Goal: Task Accomplishment & Management: Complete application form

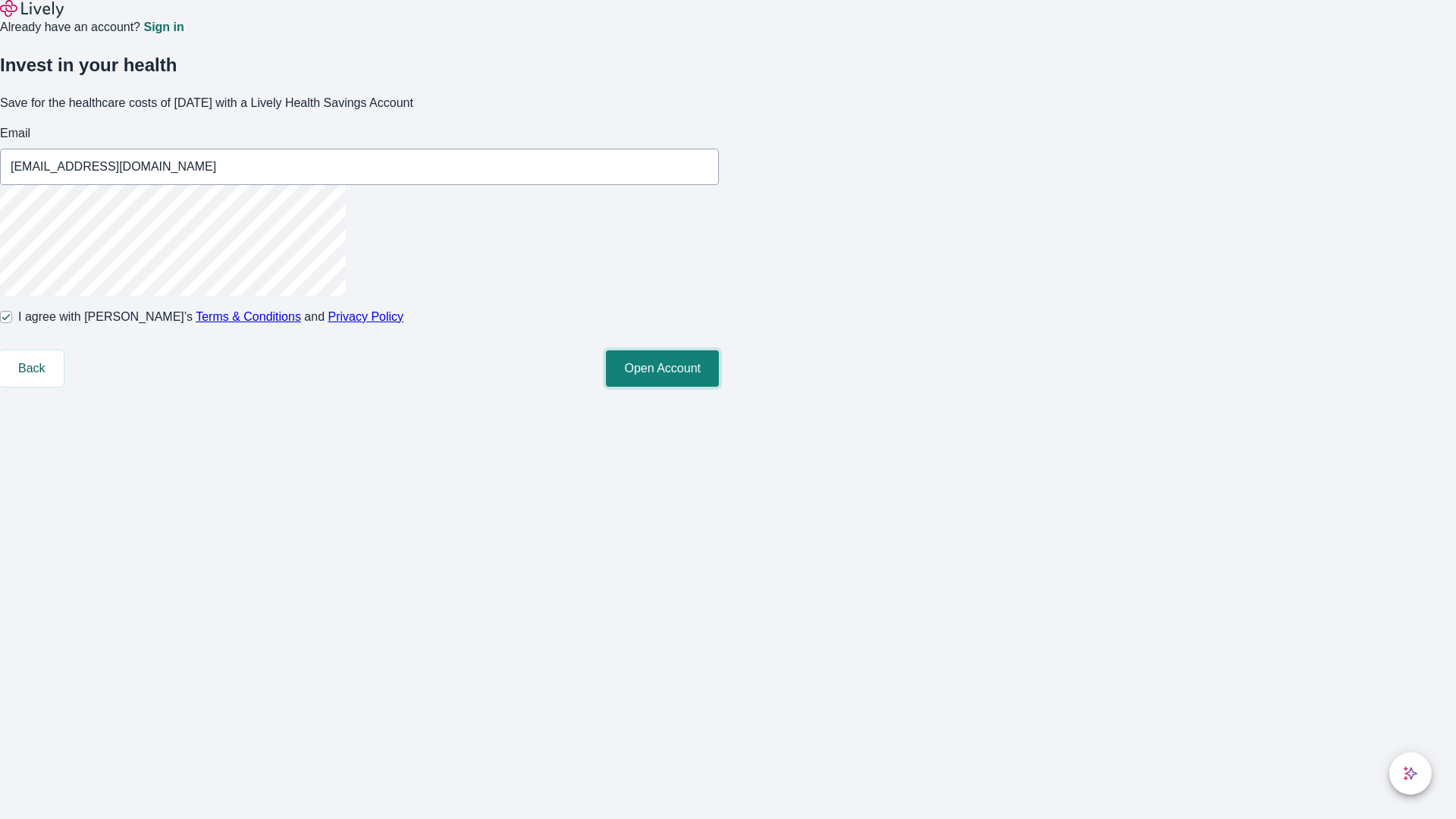
click at [719, 387] on button "Open Account" at bounding box center [663, 368] width 113 height 36
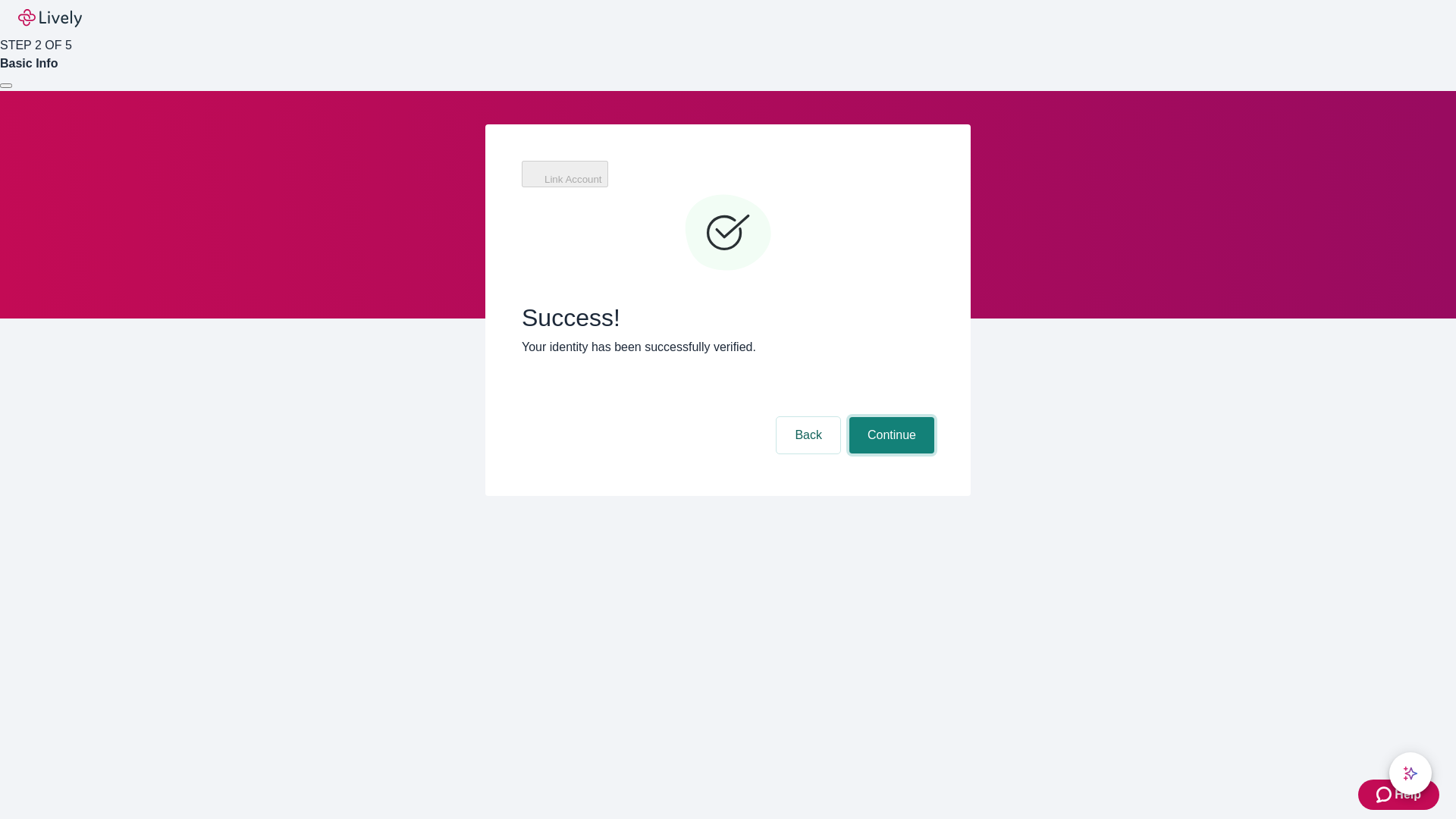
click at [890, 417] on button "Continue" at bounding box center [892, 435] width 85 height 36
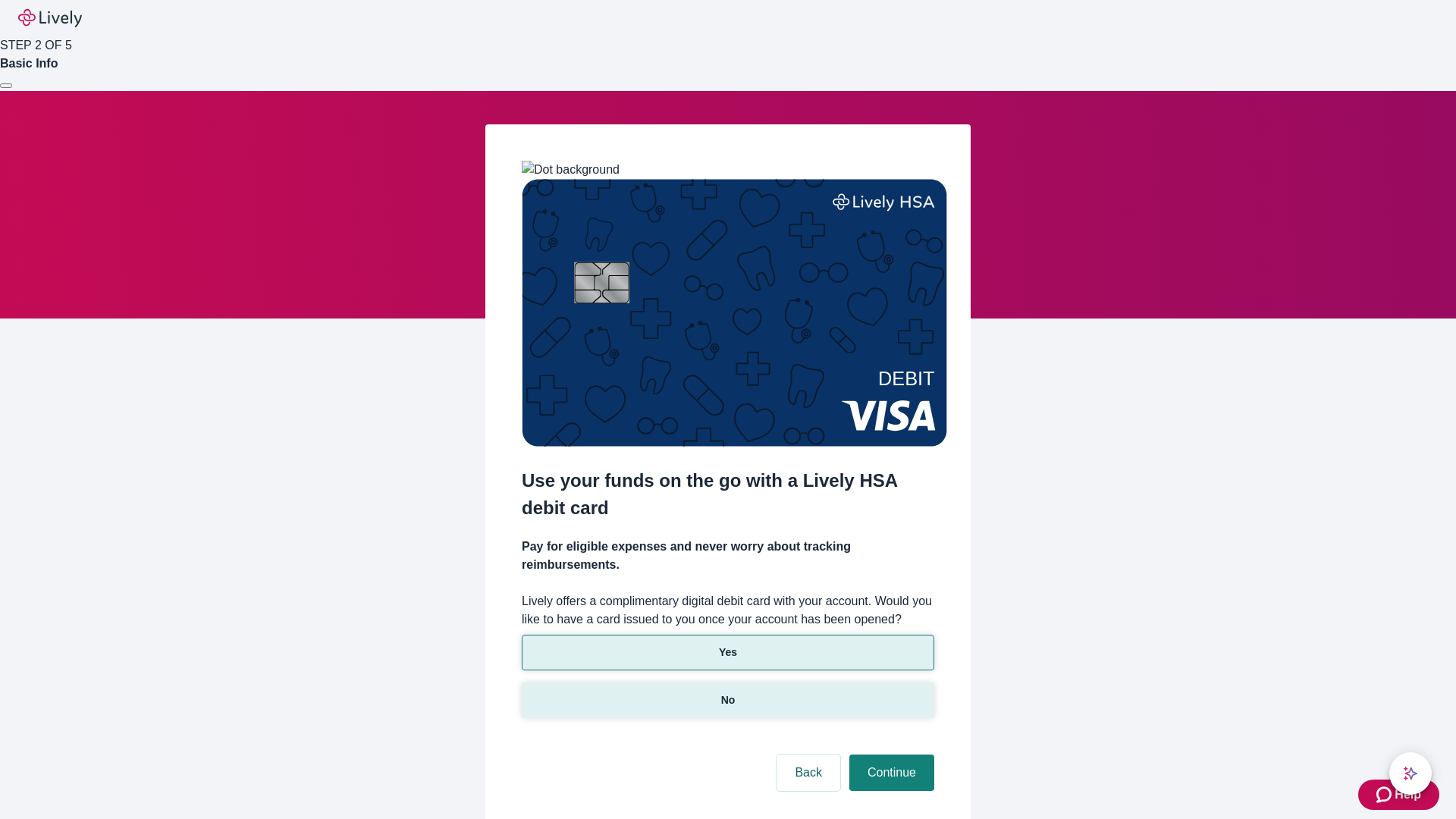
click at [728, 692] on p "No" at bounding box center [728, 700] width 15 height 16
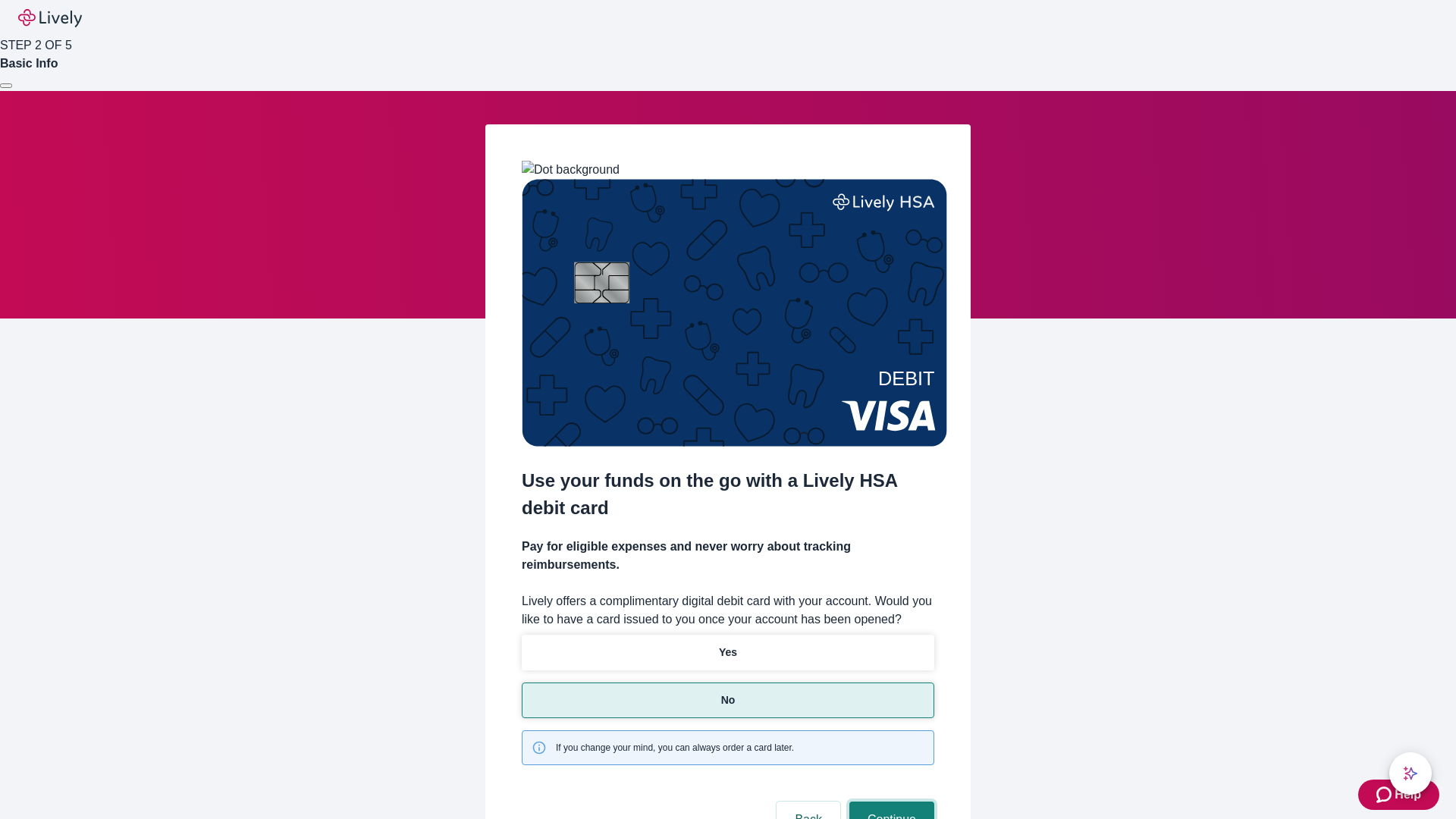
click at [890, 802] on button "Continue" at bounding box center [892, 820] width 85 height 36
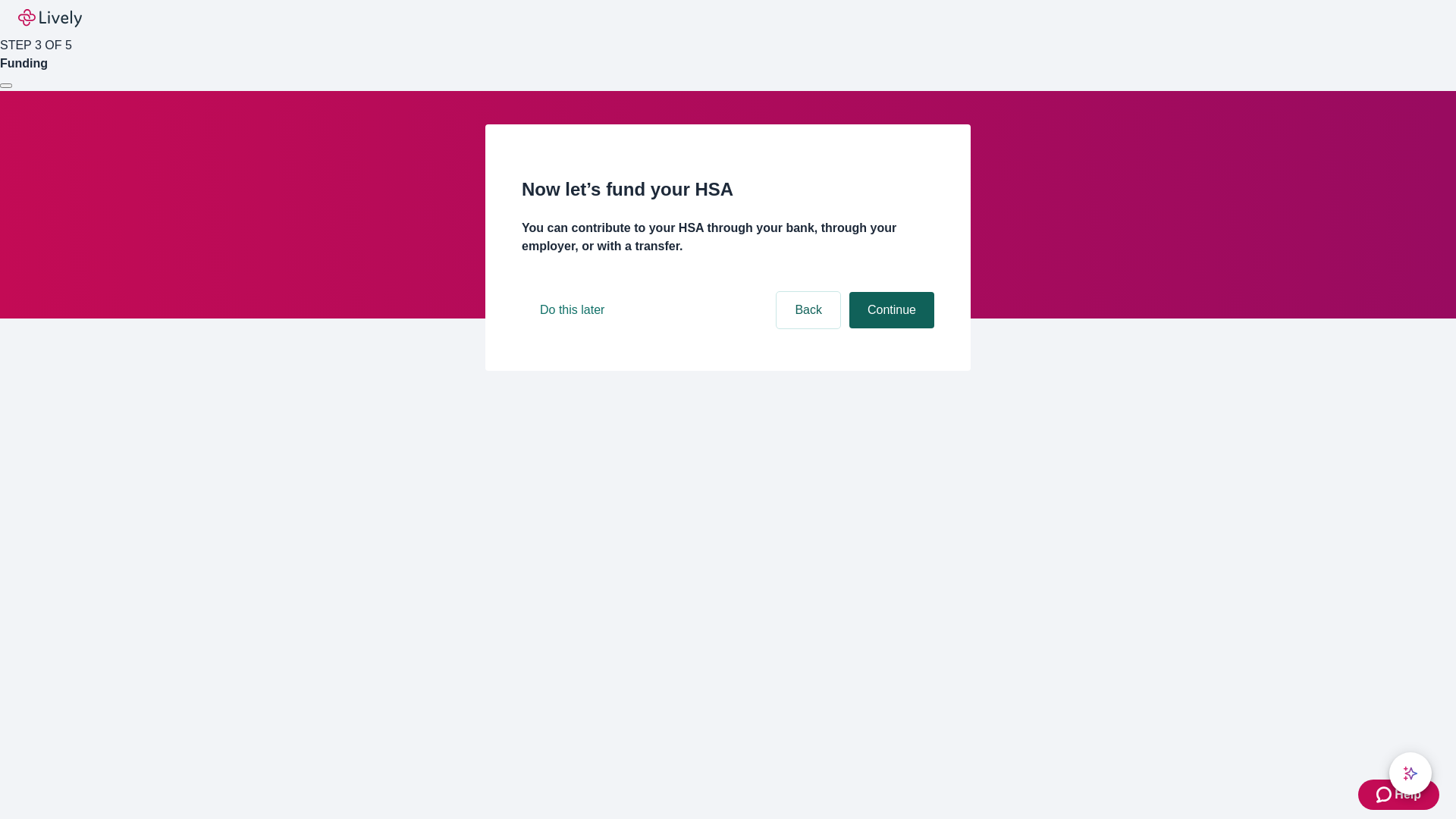
click at [890, 328] on button "Continue" at bounding box center [892, 310] width 85 height 36
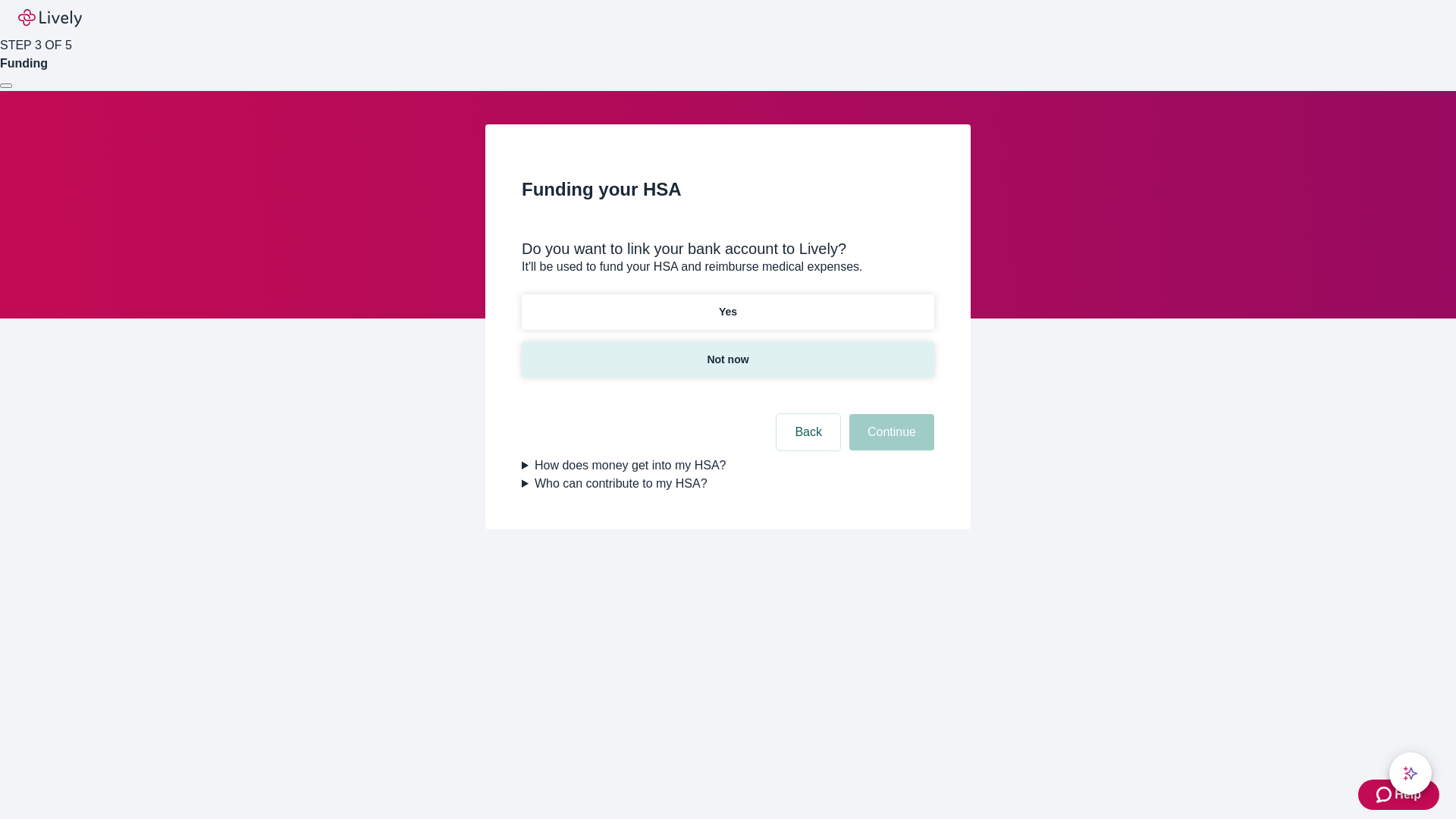
click at [728, 352] on p "Not now" at bounding box center [728, 360] width 42 height 16
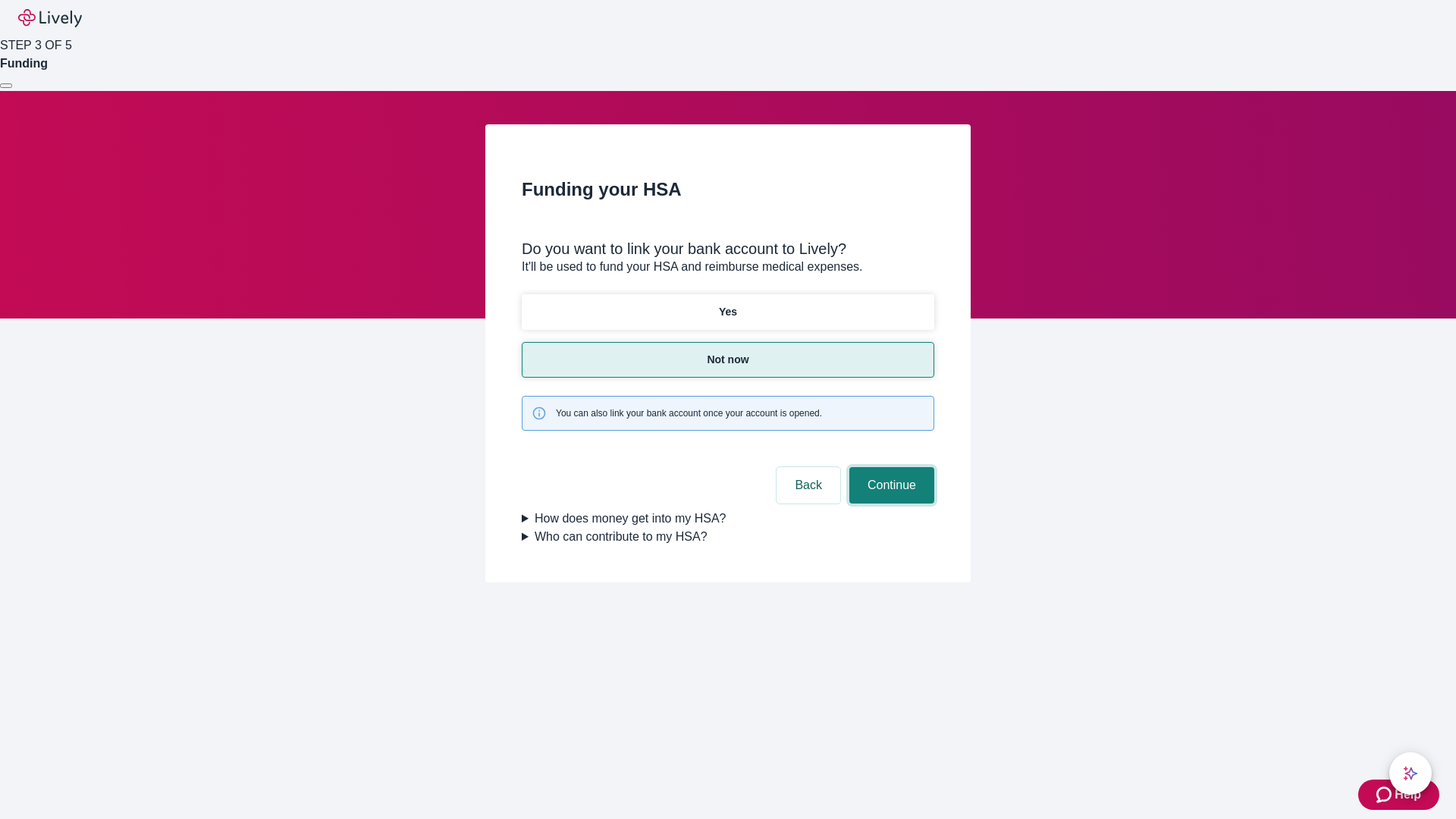
click at [890, 467] on button "Continue" at bounding box center [892, 485] width 85 height 36
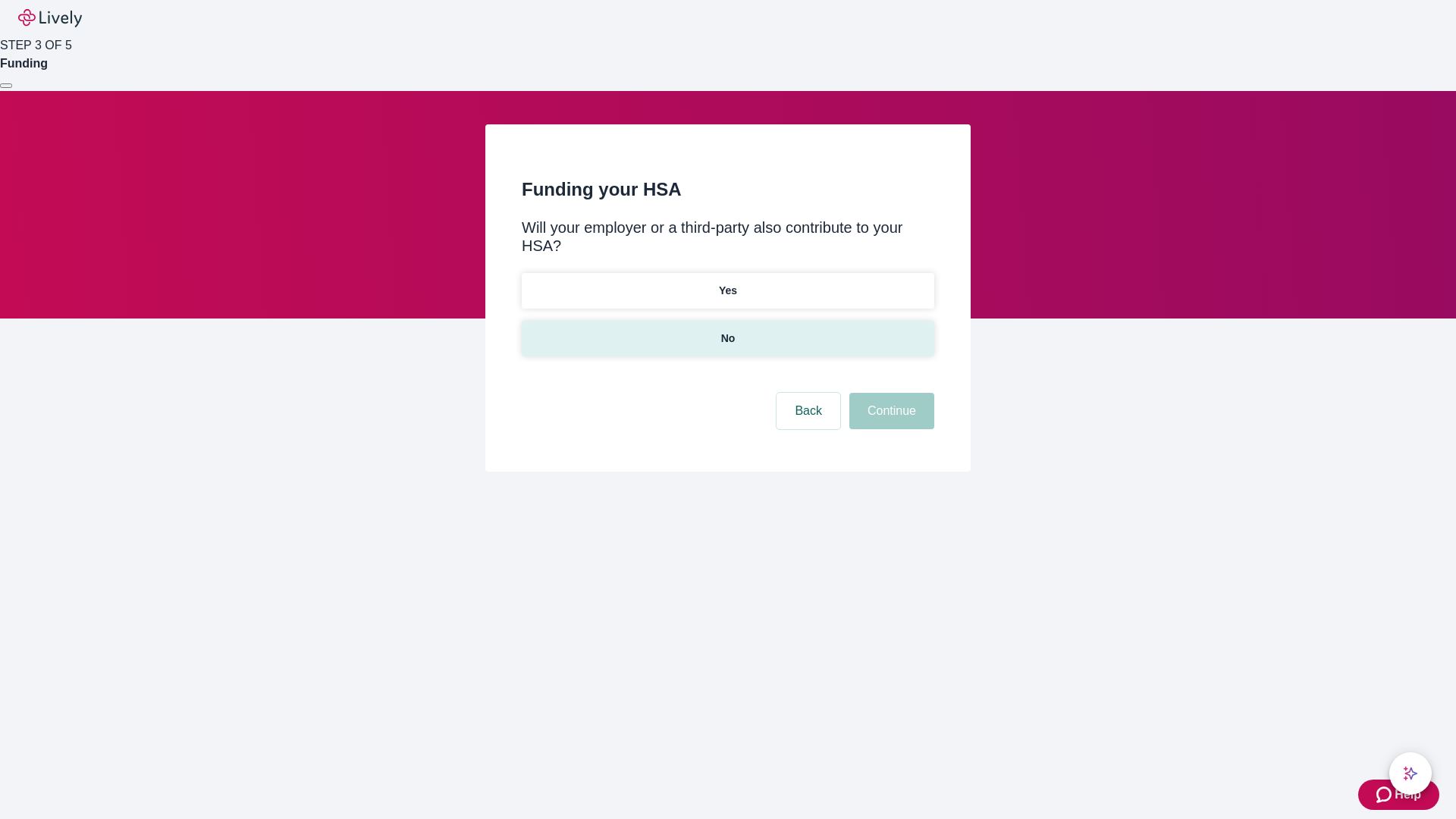
click at [728, 330] on p "No" at bounding box center [728, 338] width 15 height 16
click at [890, 393] on button "Continue" at bounding box center [892, 411] width 85 height 36
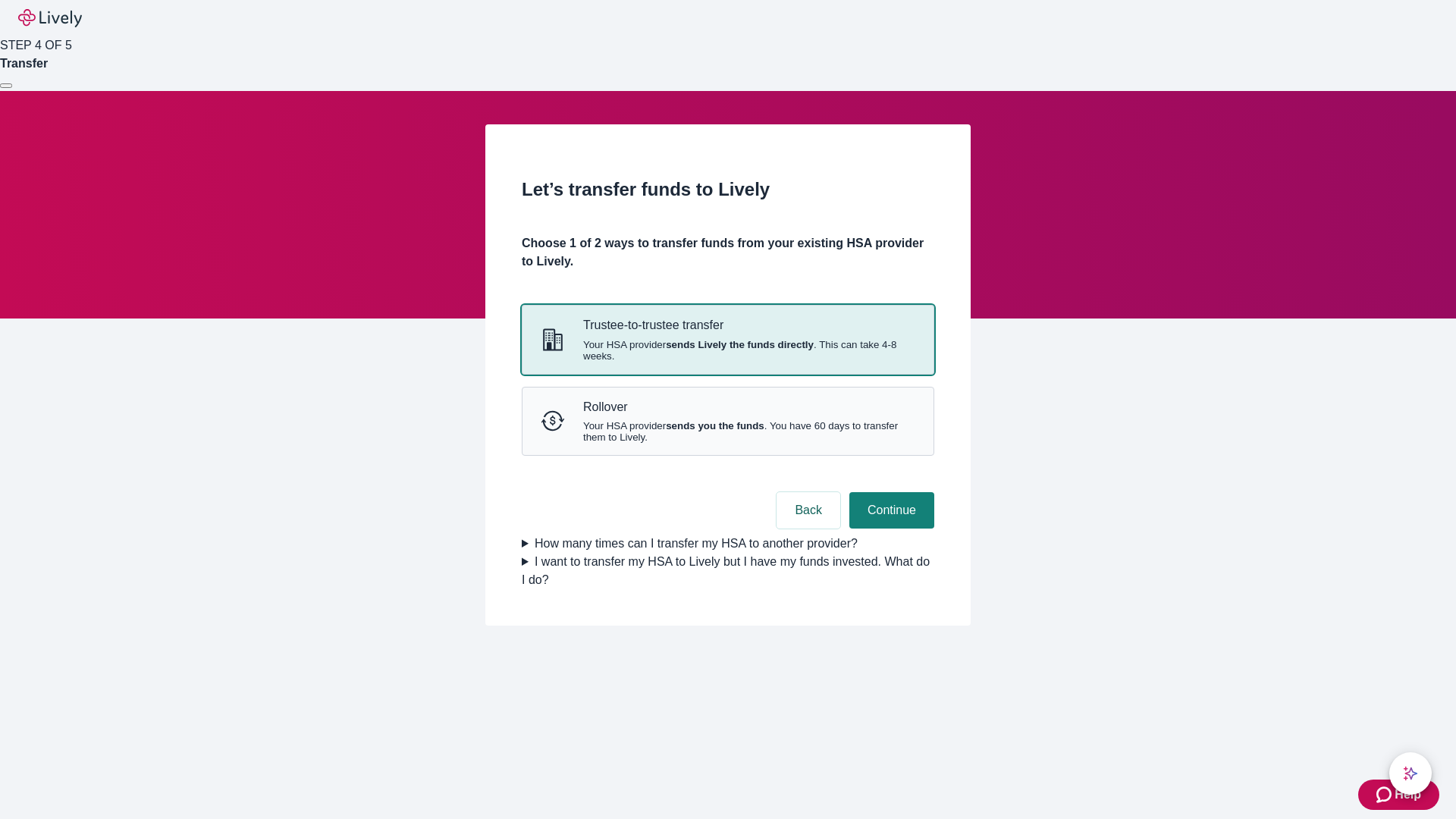
click at [728, 350] on strong "sends Lively the funds directly" at bounding box center [740, 344] width 148 height 11
click at [890, 529] on button "Continue" at bounding box center [892, 510] width 85 height 36
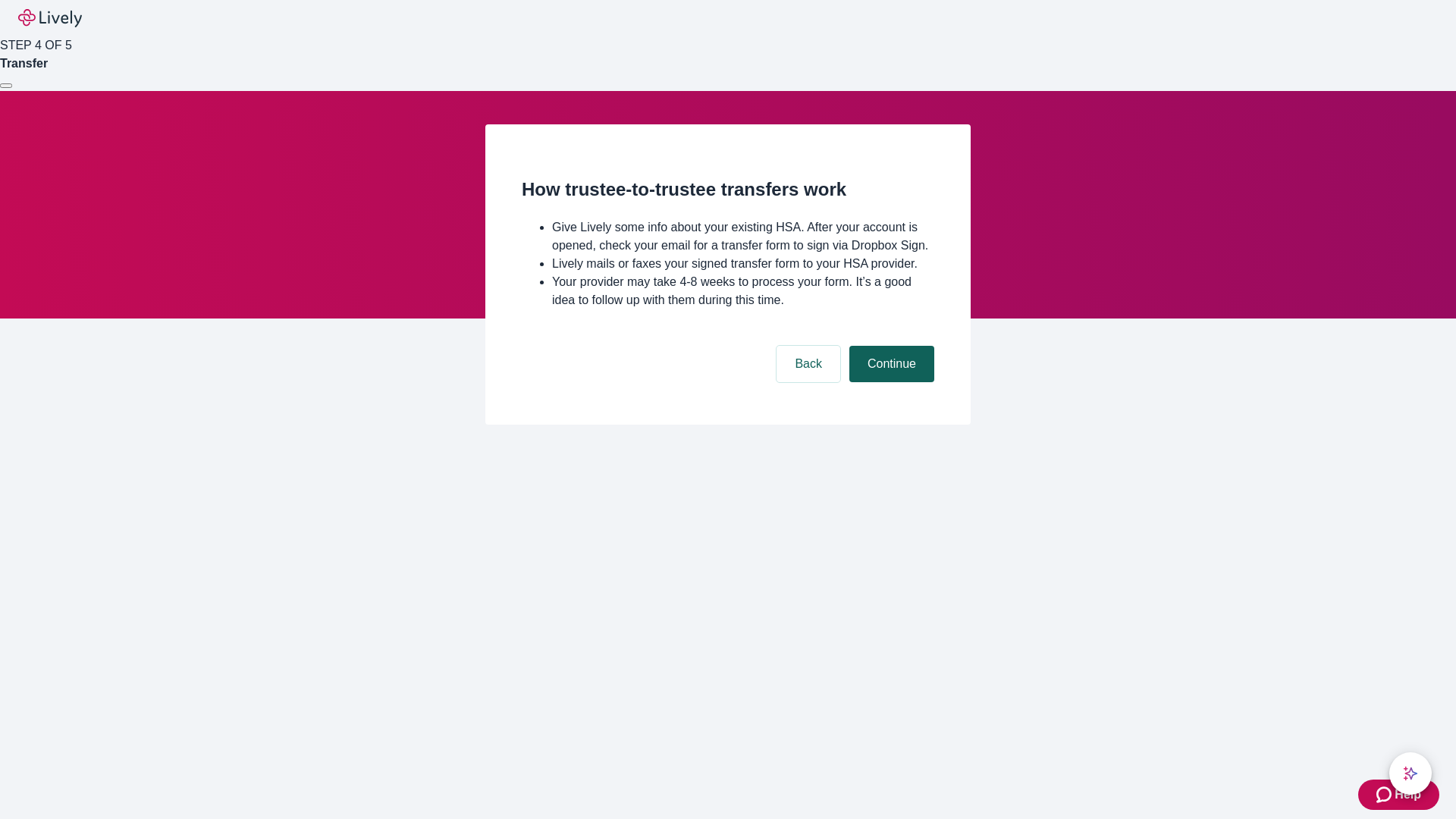
click at [890, 382] on button "Continue" at bounding box center [892, 364] width 85 height 36
